Goal: Task Accomplishment & Management: Manage account settings

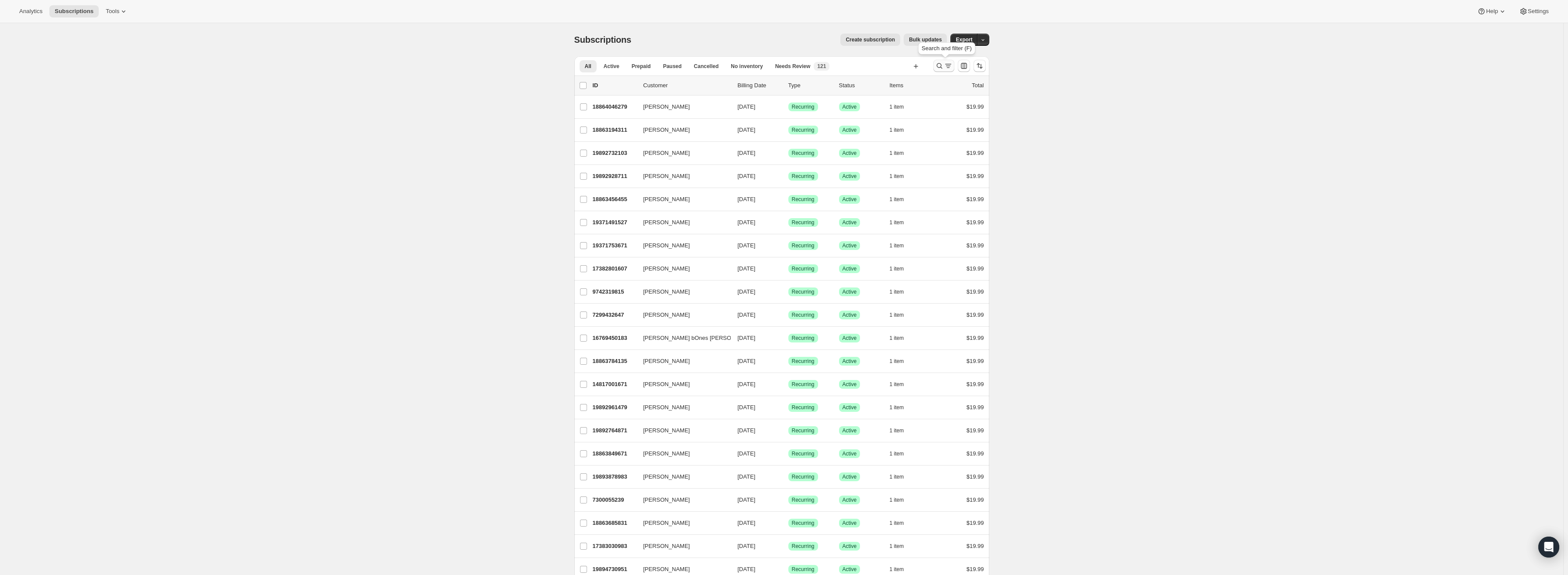
click at [941, 70] on icon "Search and filter results" at bounding box center [940, 66] width 9 height 9
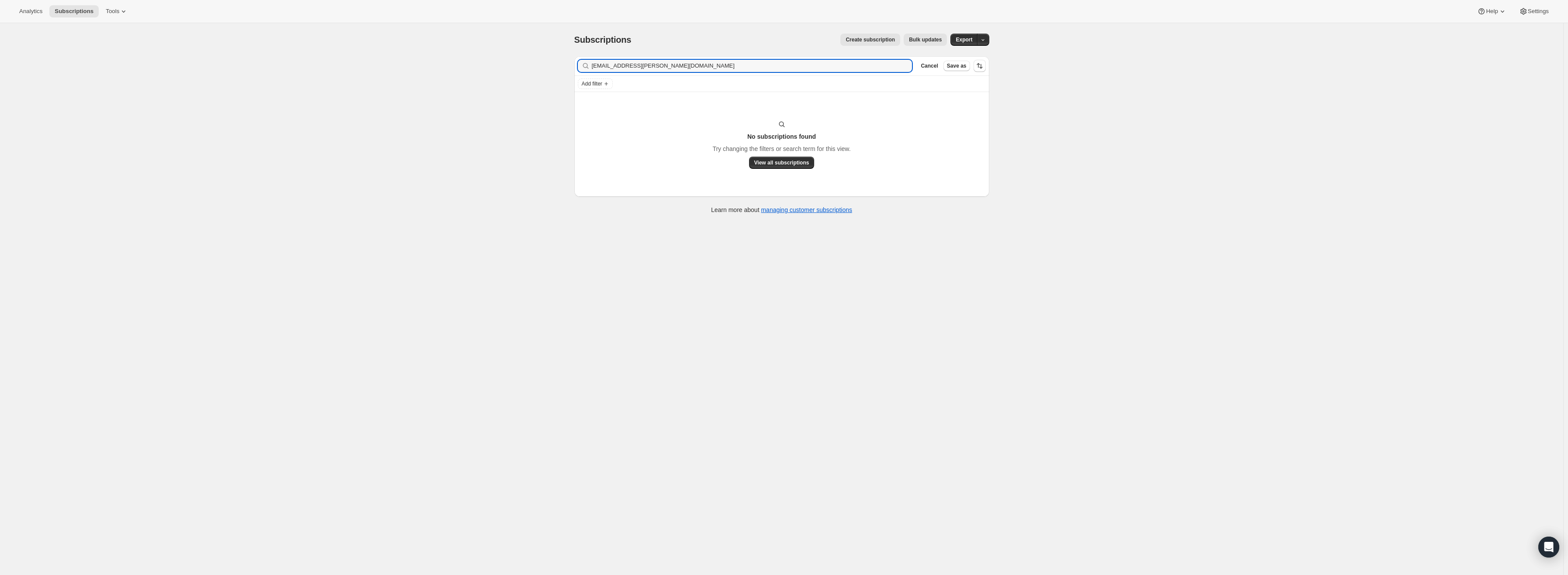
drag, startPoint x: 649, startPoint y: 65, endPoint x: 546, endPoint y: 67, distance: 103.0
click at [546, 67] on div "Subscriptions. This page is ready Subscriptions Create subscription Bulk update…" at bounding box center [782, 311] width 1564 height 575
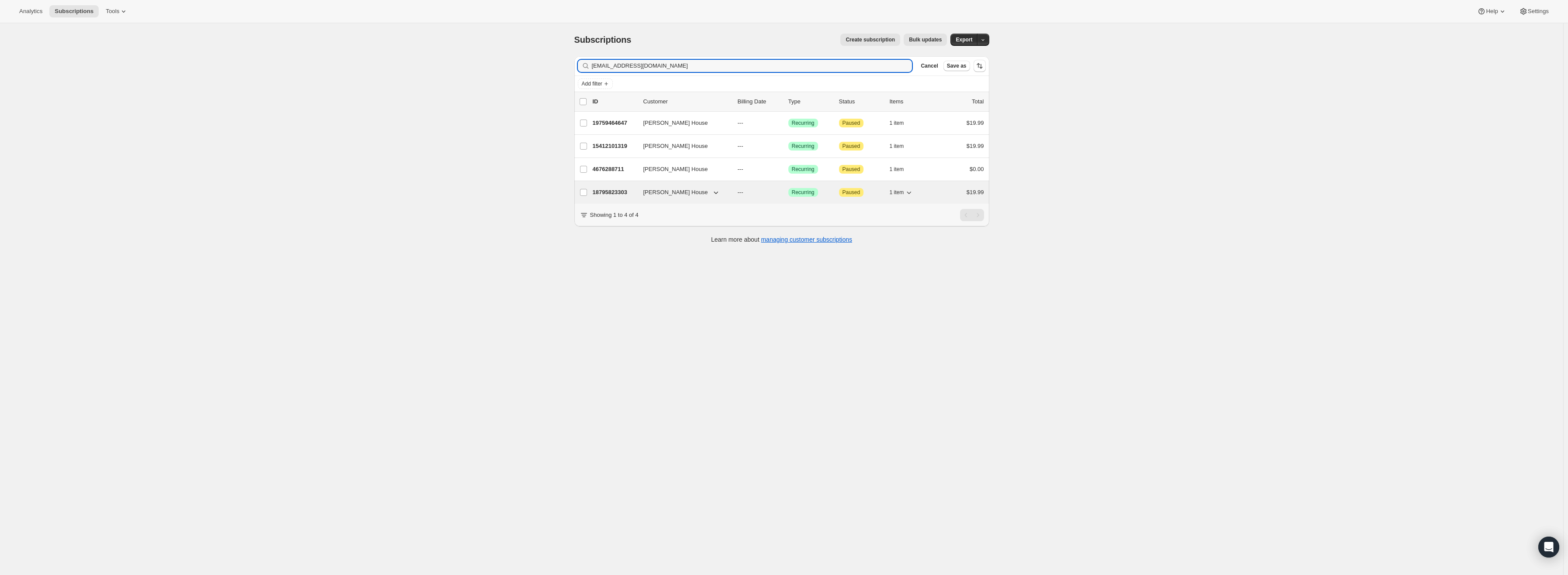
type input "[EMAIL_ADDRESS][DOMAIN_NAME]"
click at [614, 196] on p "18795823303" at bounding box center [614, 193] width 44 height 9
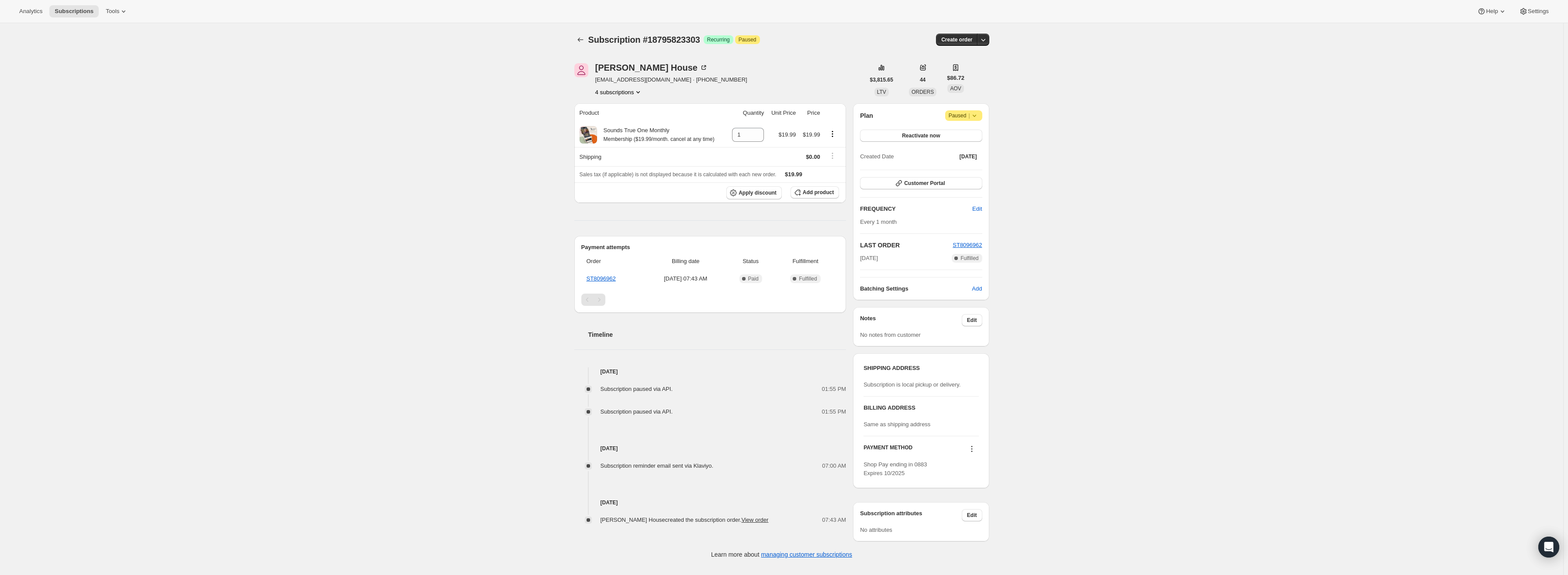
click at [975, 113] on icon at bounding box center [974, 116] width 9 height 9
click at [984, 132] on span "Cancel subscription" at bounding box center [967, 133] width 50 height 7
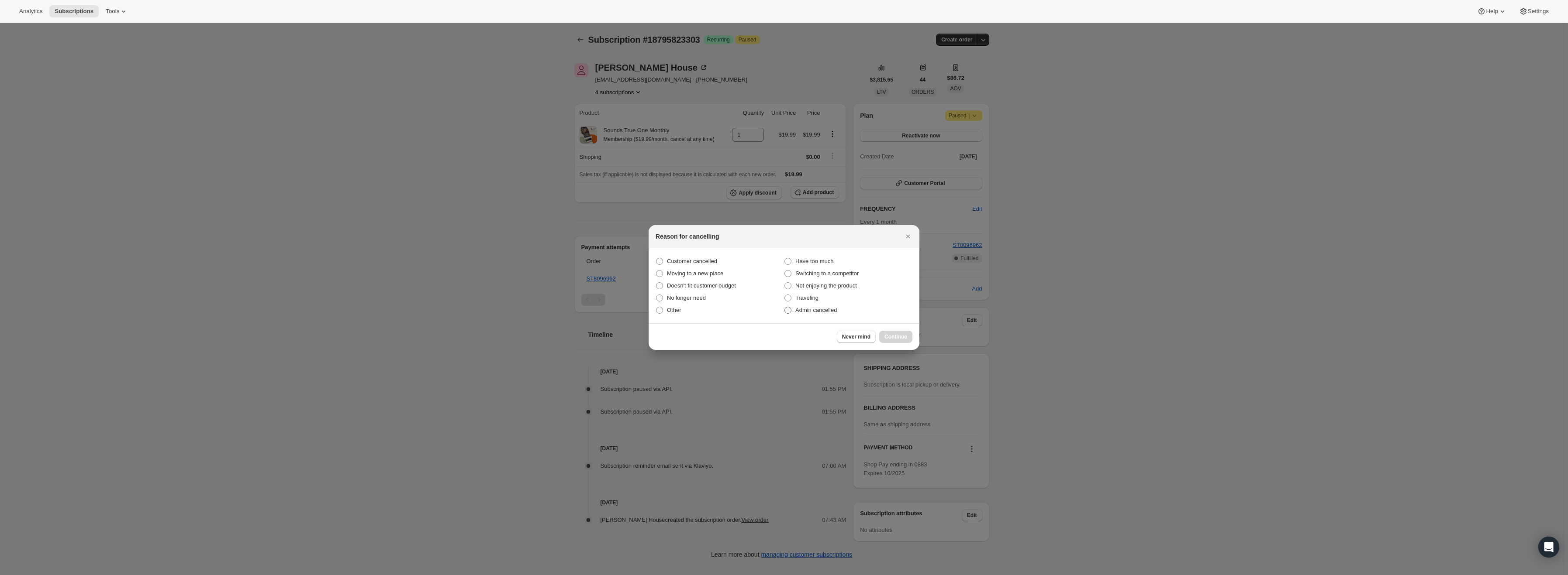
click at [824, 312] on span "Admin cancelled" at bounding box center [817, 310] width 42 height 7
click at [785, 308] on input "Admin cancelled" at bounding box center [784, 307] width 1 height 1
radio input "true"
drag, startPoint x: 889, startPoint y: 334, endPoint x: 906, endPoint y: 313, distance: 27.0
click at [889, 334] on button "Continue" at bounding box center [896, 337] width 33 height 12
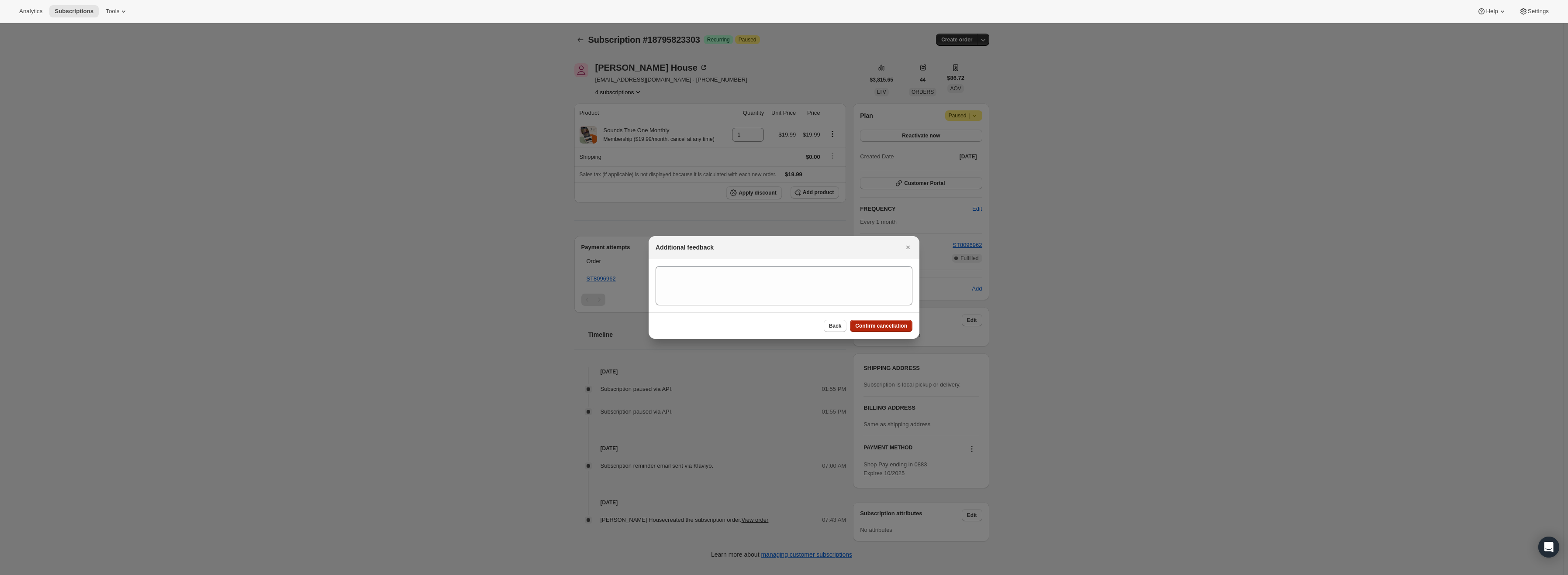
click at [906, 328] on span "Confirm cancellation" at bounding box center [881, 326] width 52 height 7
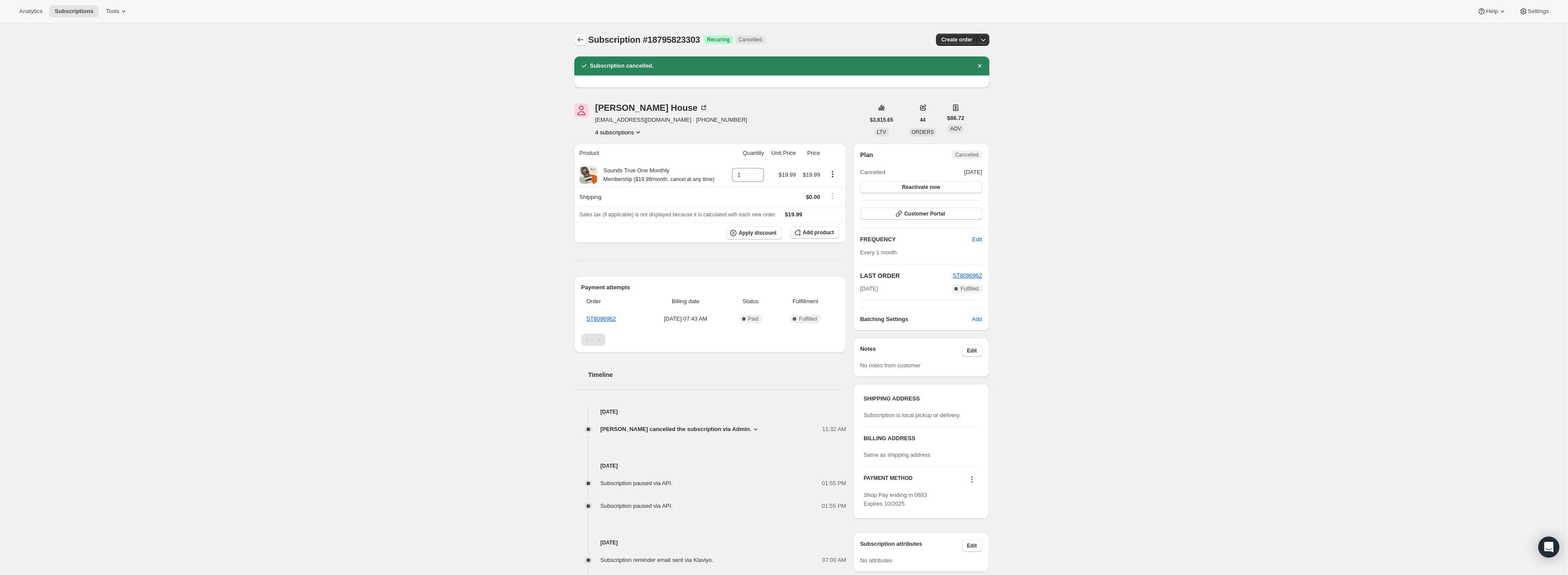
click at [585, 38] on icon "Subscriptions" at bounding box center [580, 40] width 9 height 9
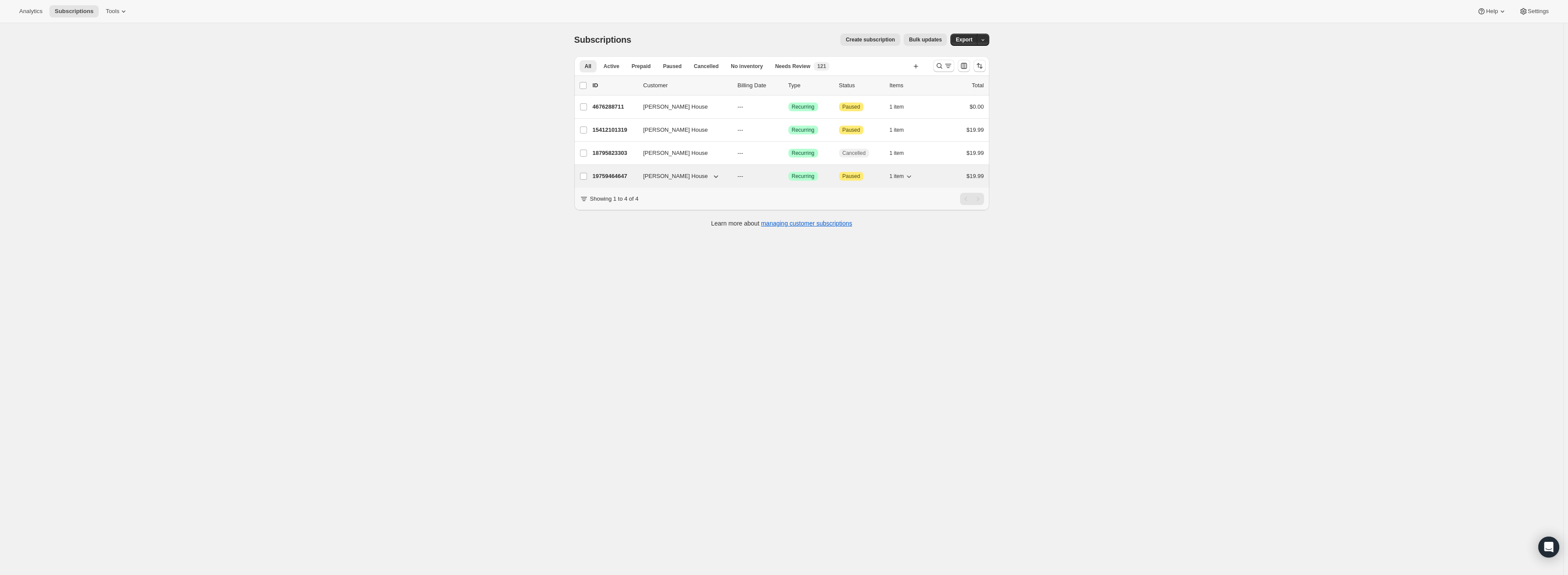
click at [614, 178] on p "19759464647" at bounding box center [614, 176] width 44 height 9
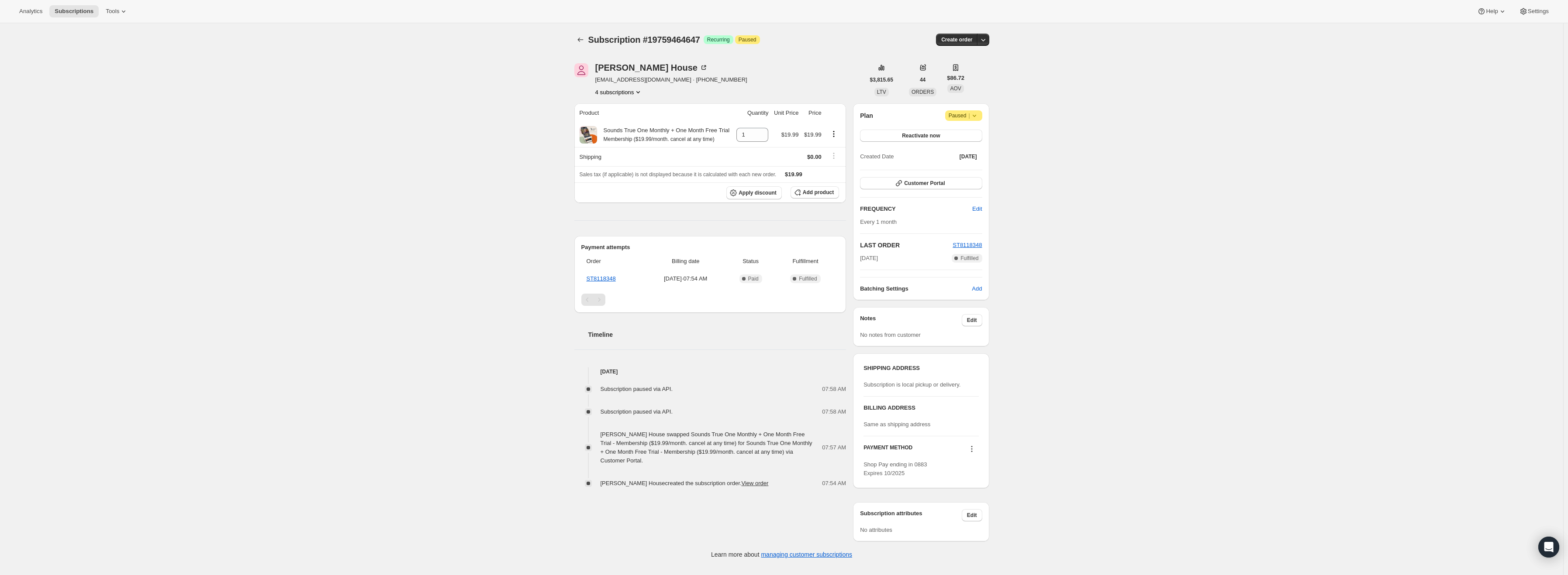
click at [976, 115] on icon at bounding box center [974, 116] width 9 height 9
click at [971, 134] on span "Cancel subscription" at bounding box center [967, 133] width 50 height 7
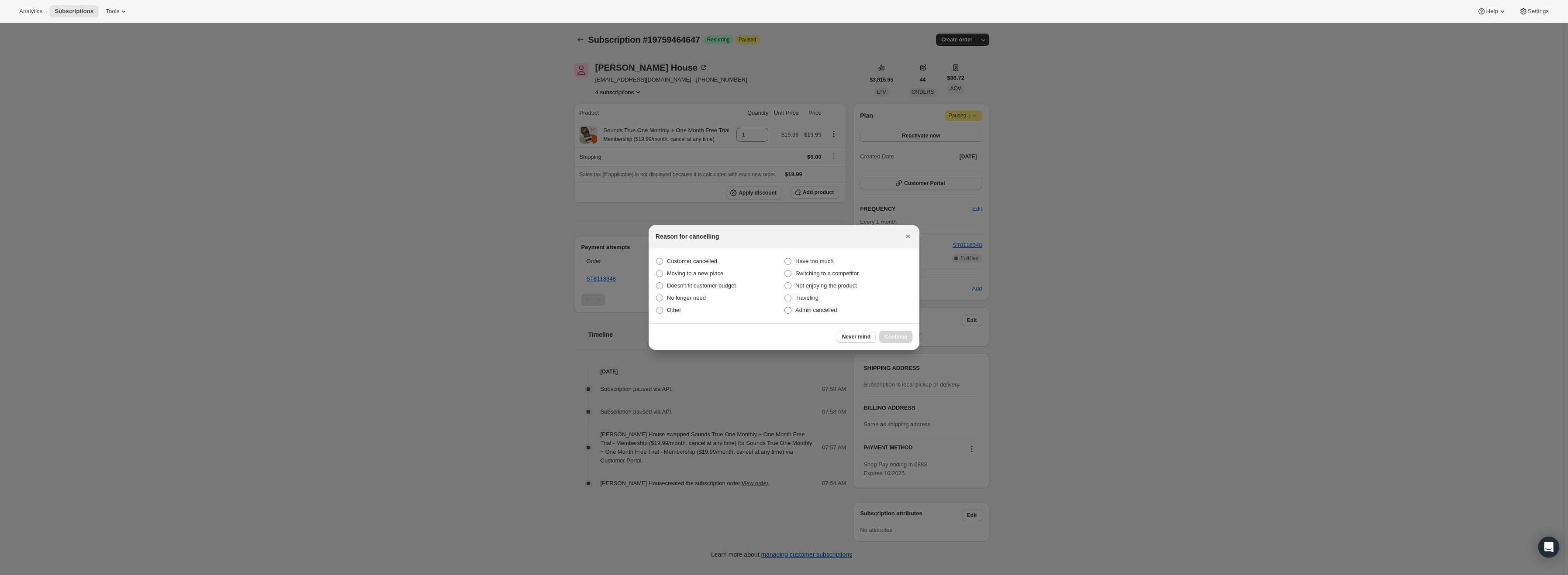
click at [821, 312] on span "Admin cancelled" at bounding box center [817, 310] width 42 height 7
click at [785, 308] on input "Admin cancelled" at bounding box center [784, 307] width 1 height 1
radio input "true"
click at [891, 336] on span "Continue" at bounding box center [896, 337] width 23 height 7
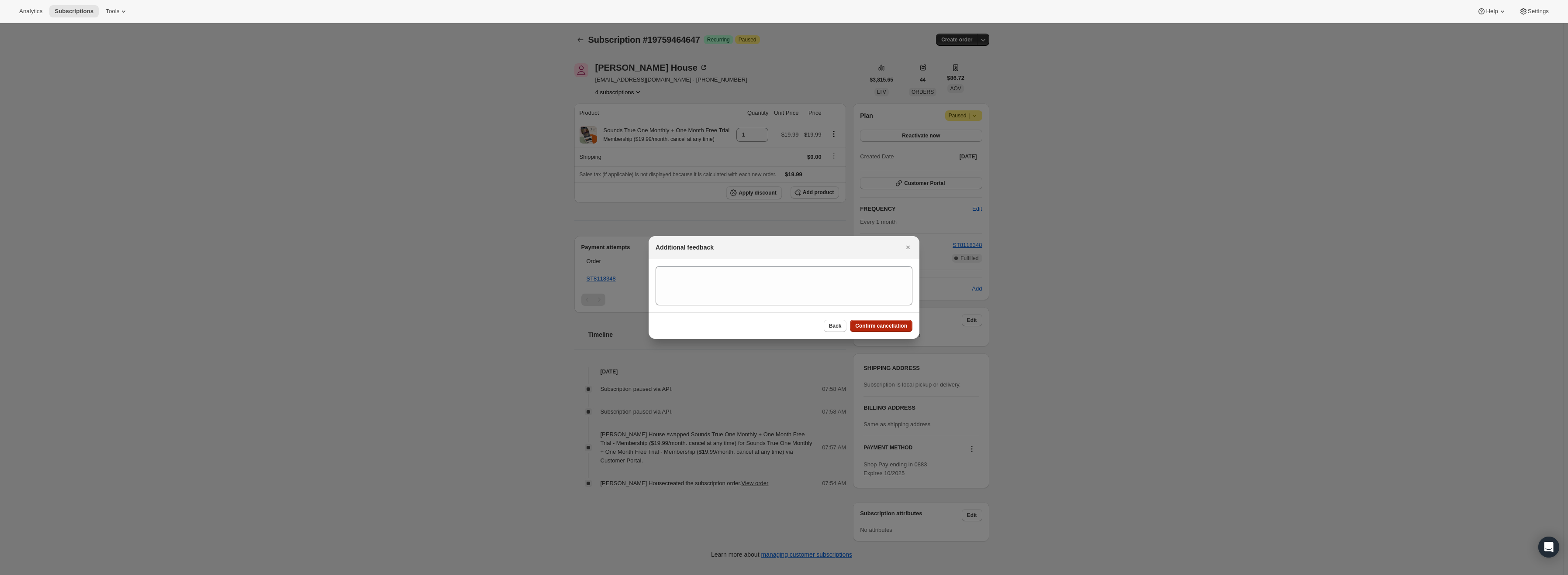
click at [896, 326] on span "Confirm cancellation" at bounding box center [881, 326] width 52 height 7
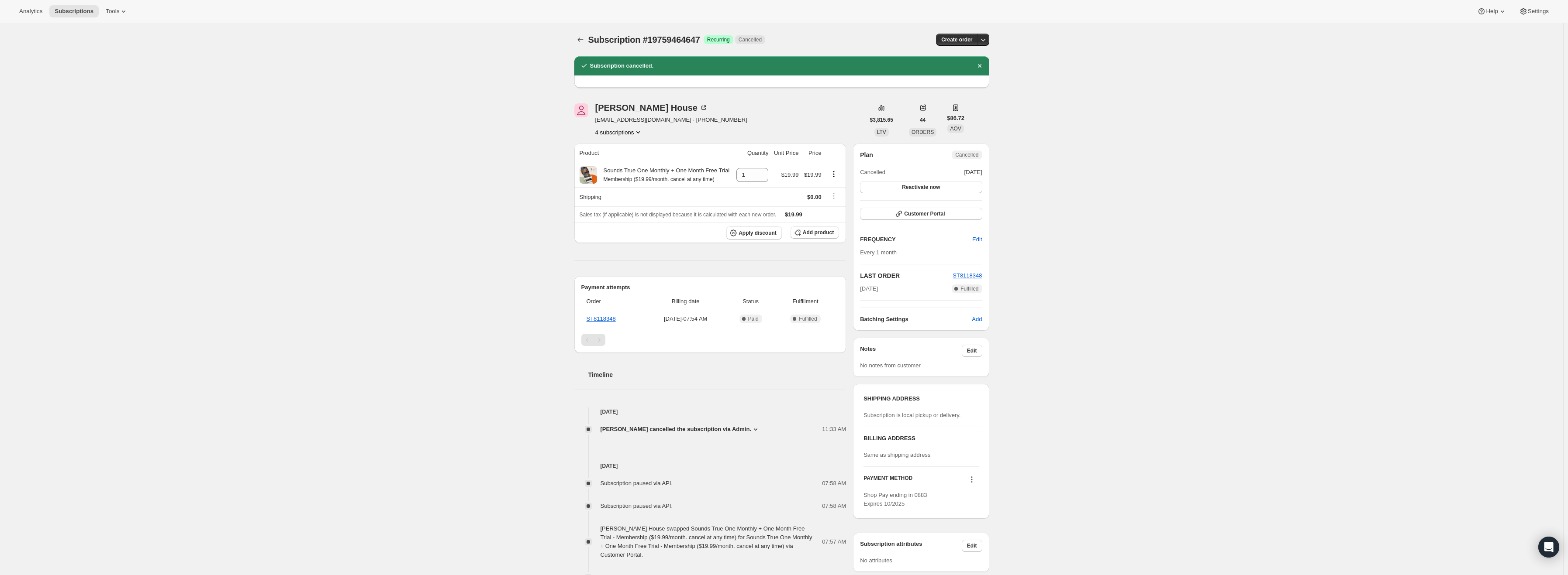
click at [583, 41] on icon "Subscriptions" at bounding box center [580, 40] width 9 height 9
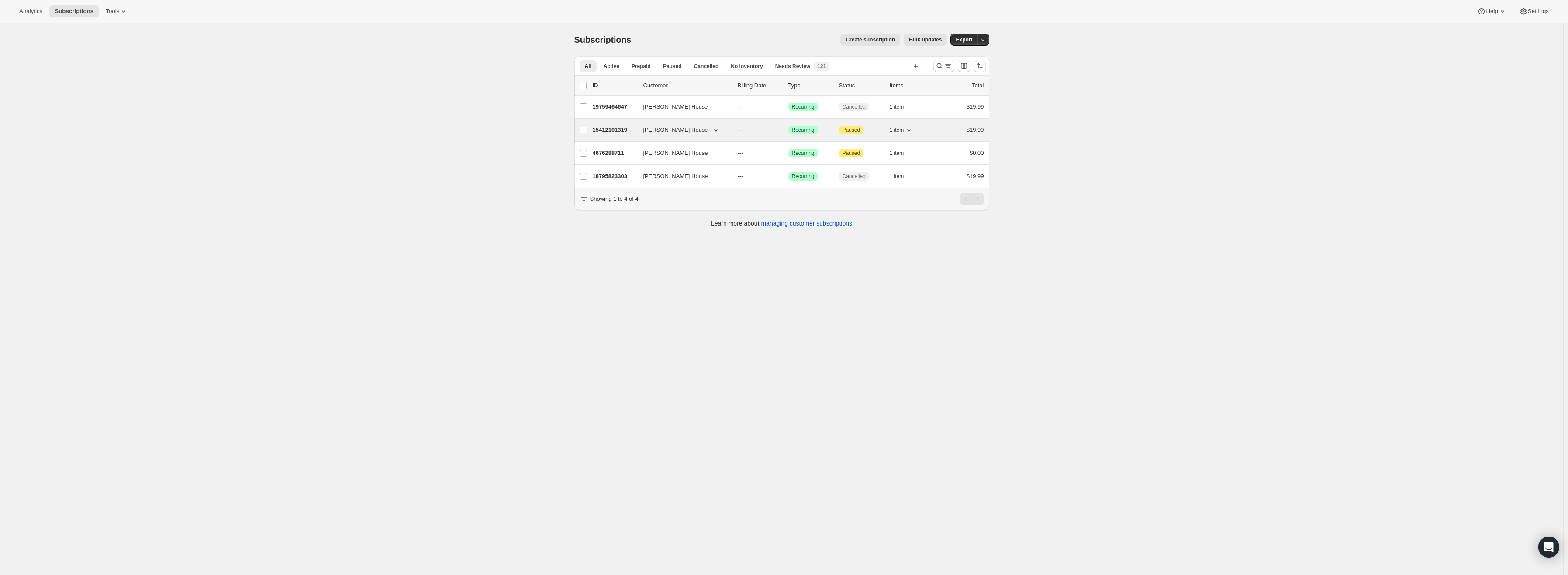
click at [619, 130] on p "15412101319" at bounding box center [614, 130] width 44 height 9
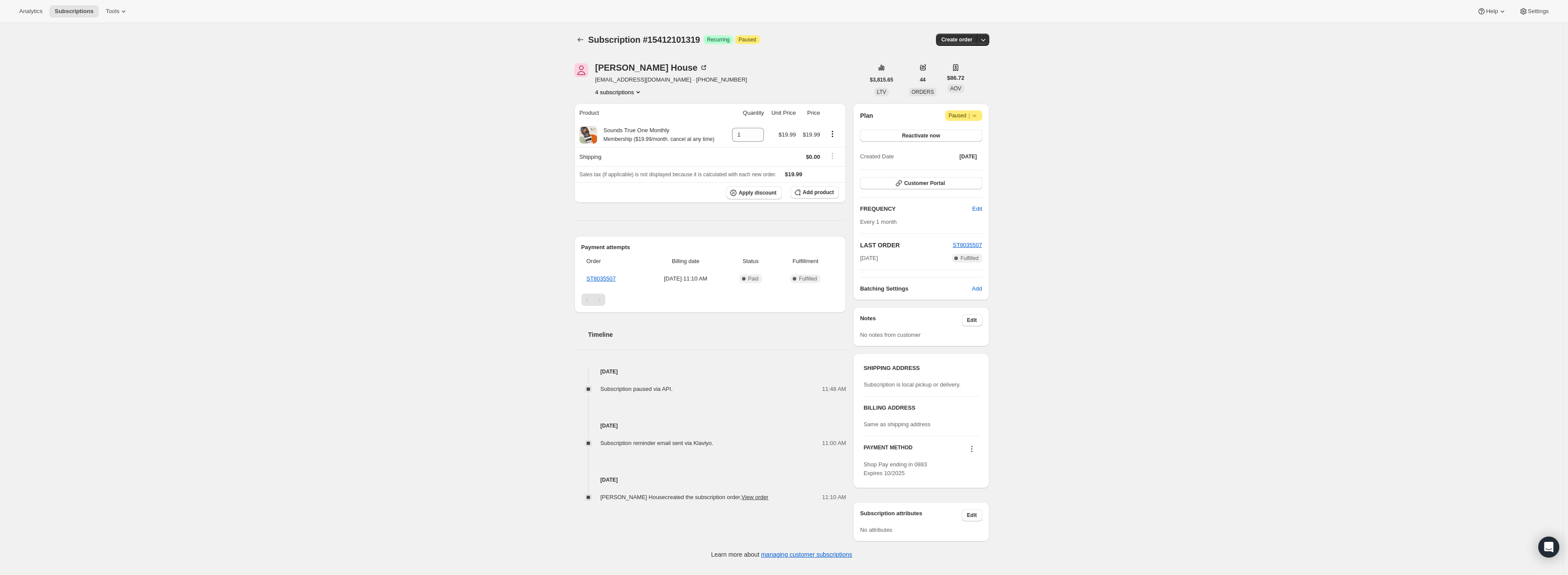
click at [978, 118] on icon at bounding box center [974, 116] width 9 height 9
click at [974, 132] on span "Cancel subscription" at bounding box center [967, 133] width 50 height 7
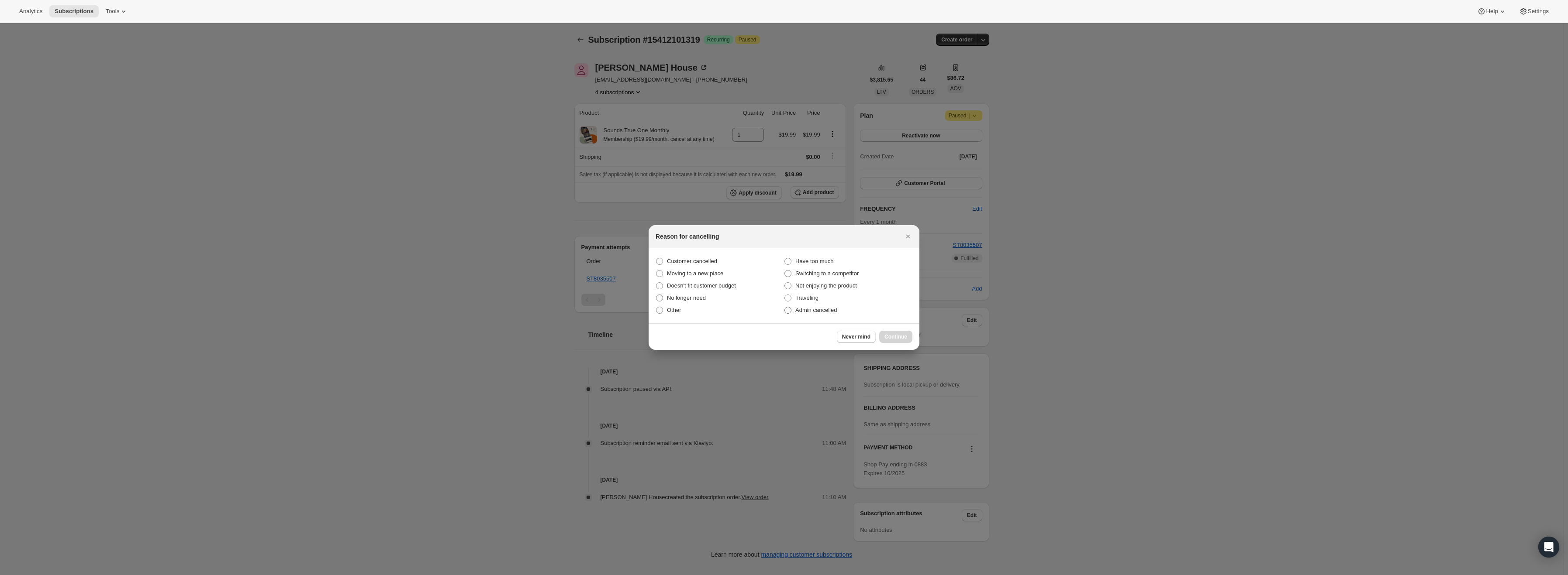
click at [822, 312] on span "Admin cancelled" at bounding box center [817, 310] width 42 height 7
click at [785, 308] on input "Admin cancelled" at bounding box center [784, 307] width 1 height 1
radio input "true"
click at [894, 337] on span "Continue" at bounding box center [896, 337] width 23 height 7
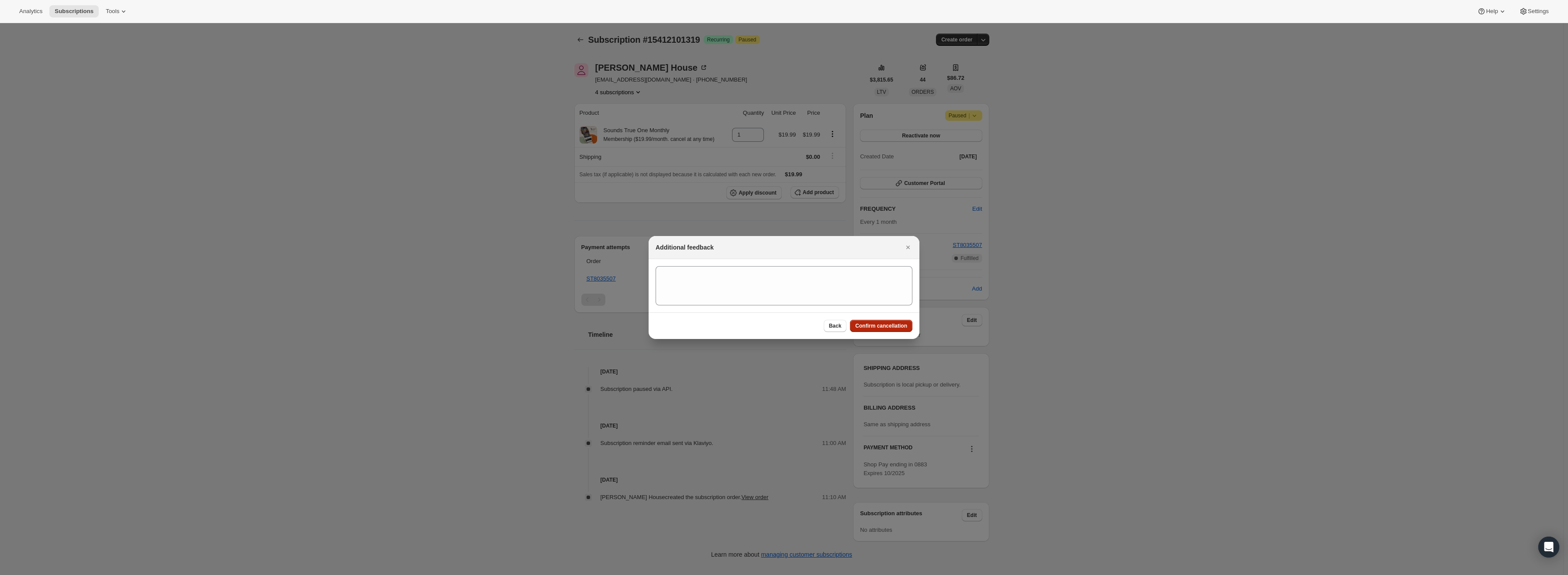
click at [878, 321] on button "Confirm cancellation" at bounding box center [881, 326] width 63 height 12
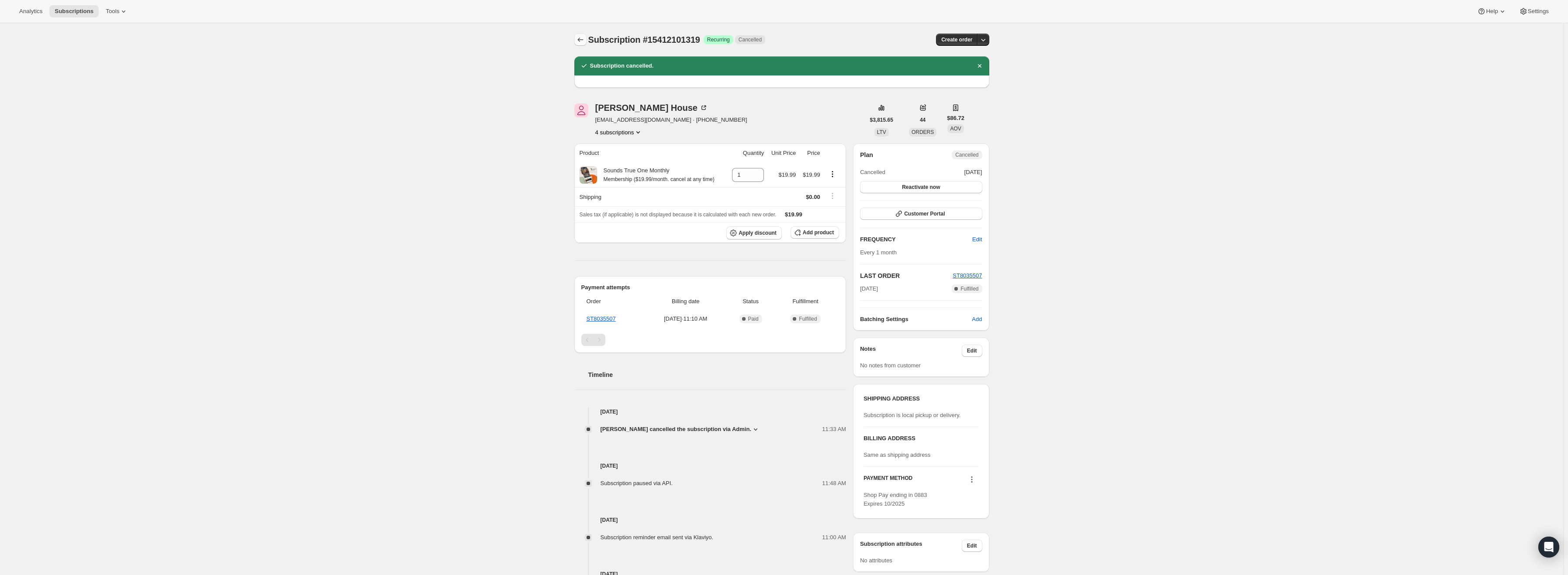
click at [578, 42] on icon "Subscriptions" at bounding box center [580, 40] width 9 height 9
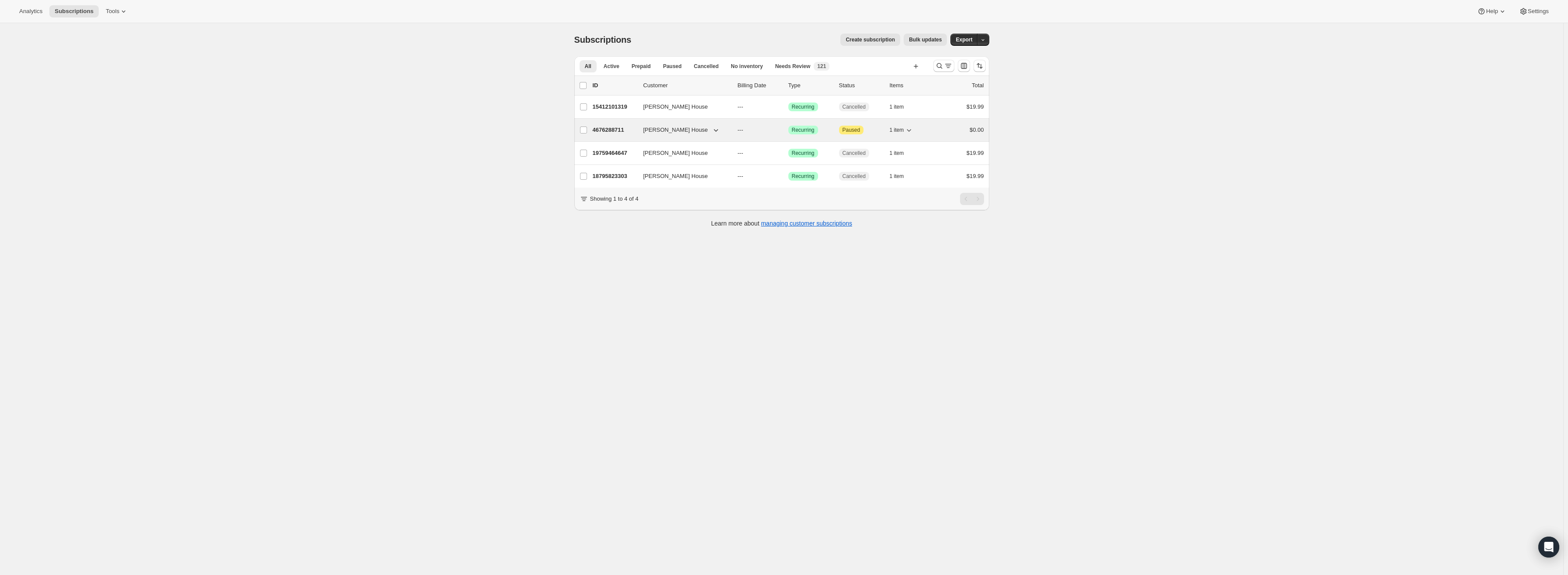
click at [607, 130] on p "4676288711" at bounding box center [614, 130] width 44 height 9
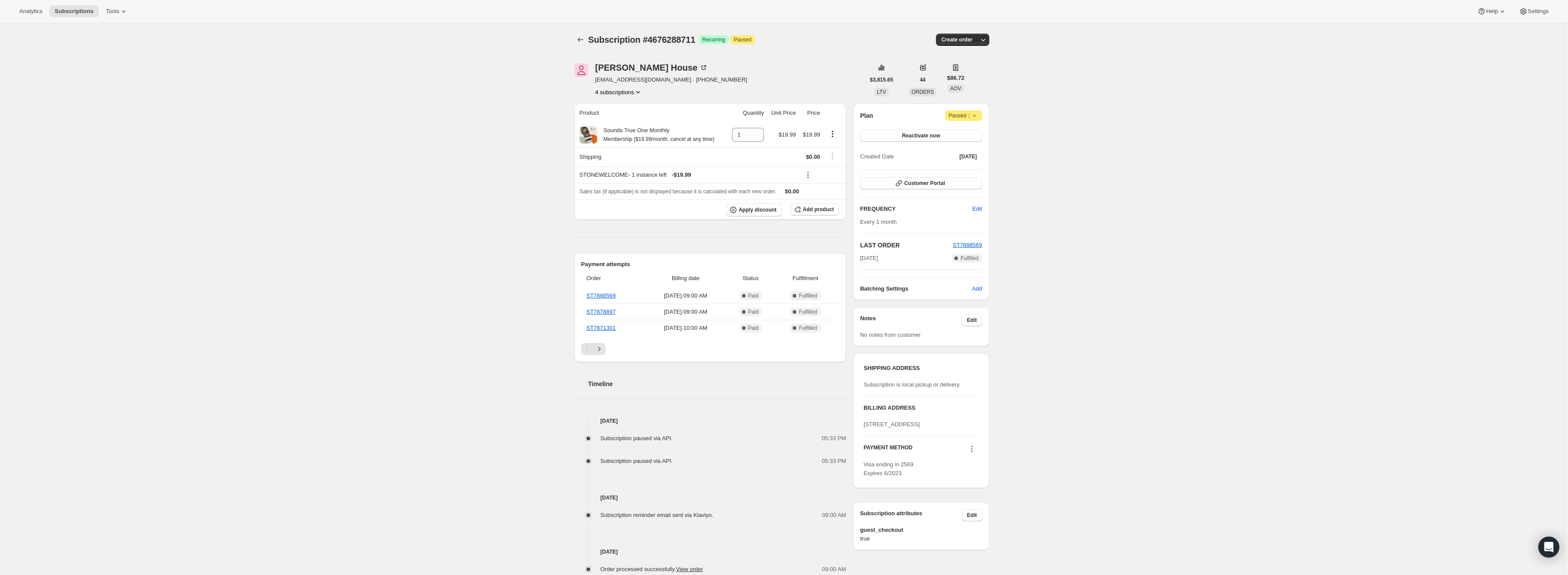
click at [979, 117] on icon at bounding box center [974, 116] width 9 height 9
click at [967, 135] on span "Cancel subscription" at bounding box center [967, 133] width 50 height 7
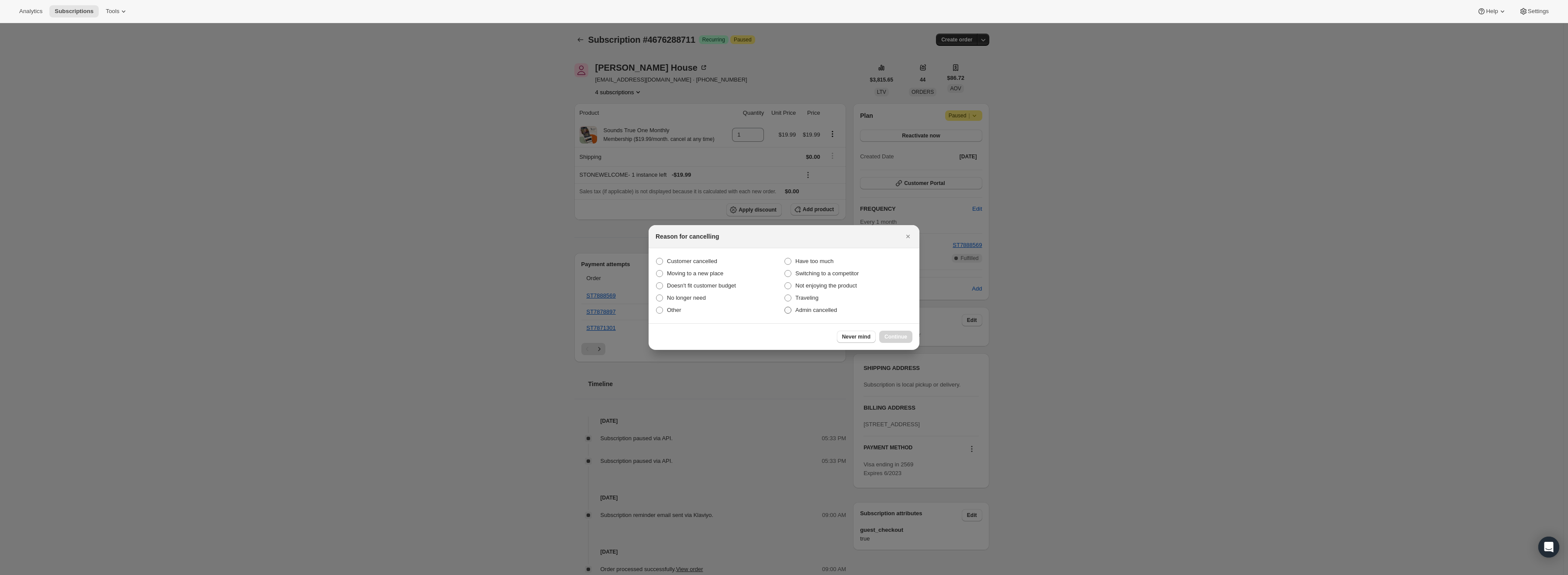
click at [822, 308] on span "Admin cancelled" at bounding box center [817, 310] width 42 height 7
click at [785, 308] on input "Admin cancelled" at bounding box center [784, 307] width 1 height 1
radio input "true"
click at [899, 335] on span "Continue" at bounding box center [896, 337] width 23 height 7
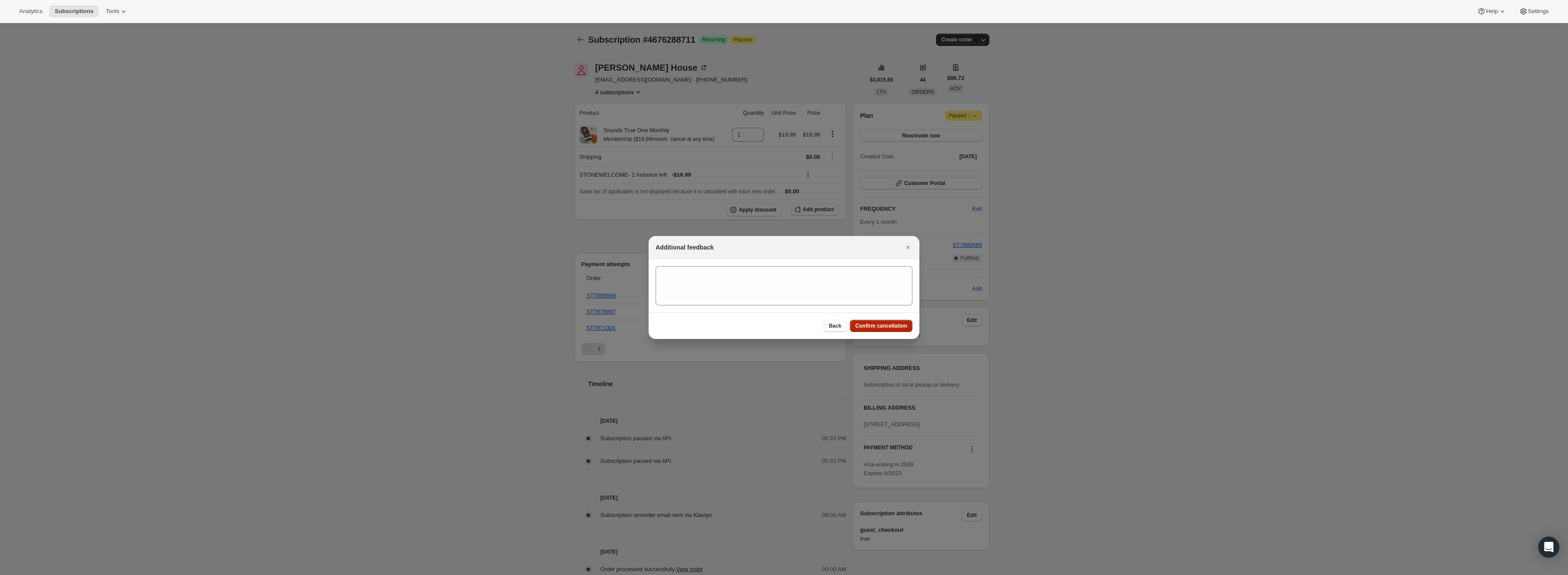
click at [887, 324] on span "Confirm cancellation" at bounding box center [881, 326] width 52 height 7
